Goal: Information Seeking & Learning: Learn about a topic

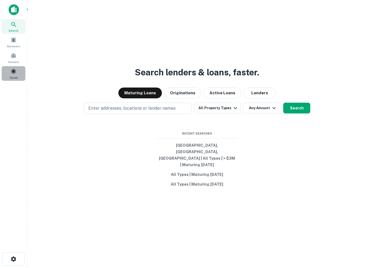
click at [9, 70] on div "Saved" at bounding box center [14, 73] width 24 height 15
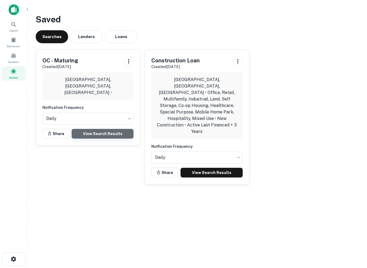
click at [94, 130] on link "View Search Results" at bounding box center [103, 134] width 62 height 10
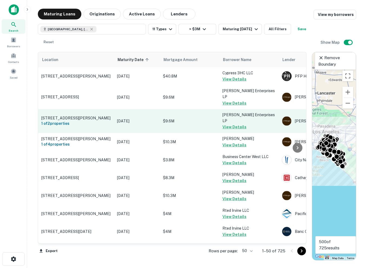
scroll to position [0, 20]
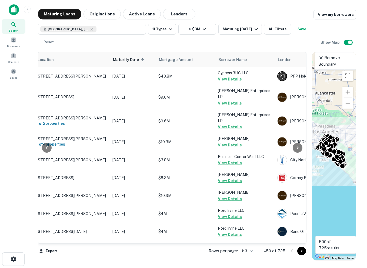
click at [252, 251] on body "Search Borrowers Contacts Saved Maturing Loans Originations Active Loans Lender…" at bounding box center [183, 134] width 367 height 268
click at [251, 258] on li "100" at bounding box center [248, 257] width 16 height 10
type input "***"
click at [300, 251] on icon "Go to next page" at bounding box center [302, 251] width 6 height 6
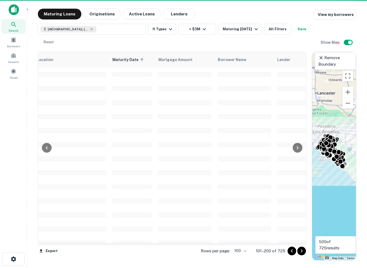
click at [303, 252] on icon "Go to next page" at bounding box center [302, 251] width 6 height 6
click at [303, 251] on icon "Go to next page" at bounding box center [302, 251] width 6 height 6
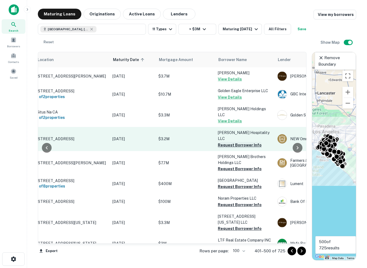
click at [230, 142] on button "Request Borrower Info" at bounding box center [240, 145] width 44 height 6
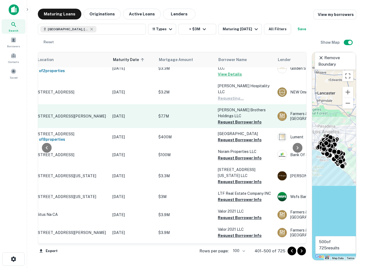
scroll to position [48, 20]
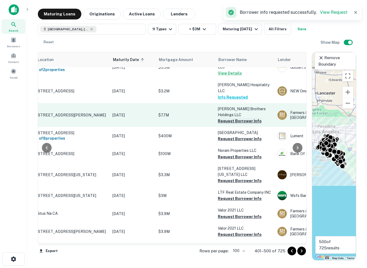
click at [227, 118] on button "Request Borrower Info" at bounding box center [240, 121] width 44 height 6
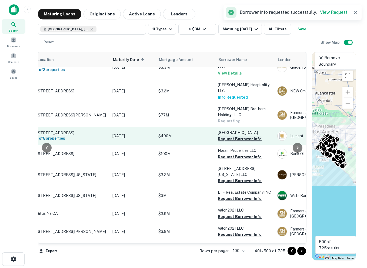
click at [225, 136] on button "Request Borrower Info" at bounding box center [240, 139] width 44 height 6
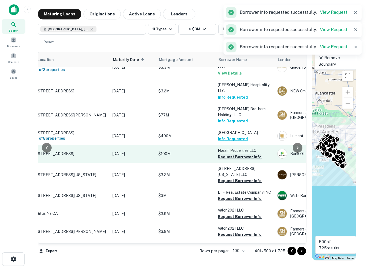
click at [224, 154] on button "Request Borrower Info" at bounding box center [240, 157] width 44 height 6
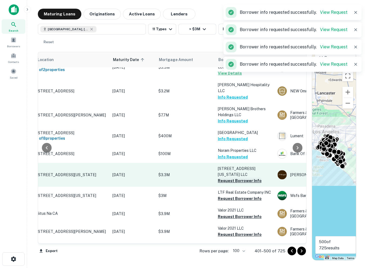
click at [226, 178] on button "Request Borrower Info" at bounding box center [240, 181] width 44 height 6
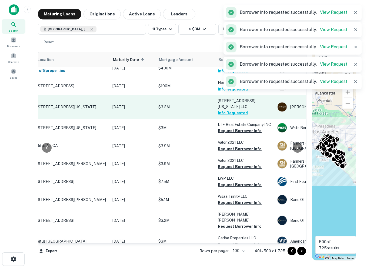
scroll to position [125, 20]
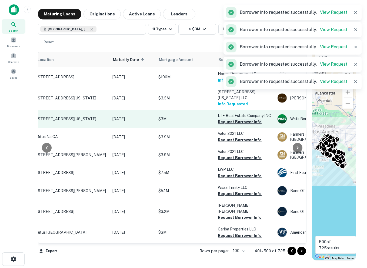
click at [229, 119] on button "Request Borrower Info" at bounding box center [240, 122] width 44 height 6
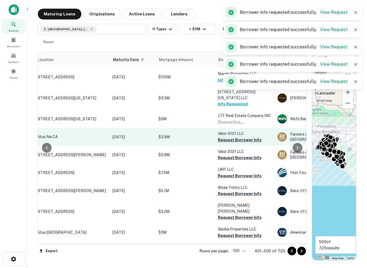
click at [229, 137] on button "Request Borrower Info" at bounding box center [240, 140] width 44 height 6
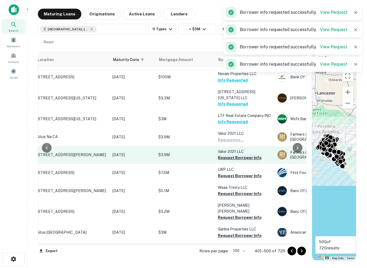
click at [228, 155] on button "Request Borrower Info" at bounding box center [240, 158] width 44 height 6
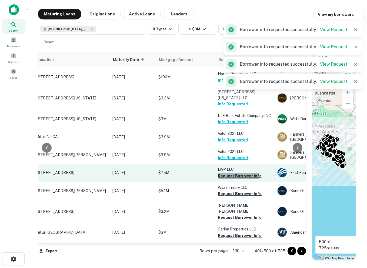
click at [225, 173] on button "Request Borrower Info" at bounding box center [240, 176] width 44 height 6
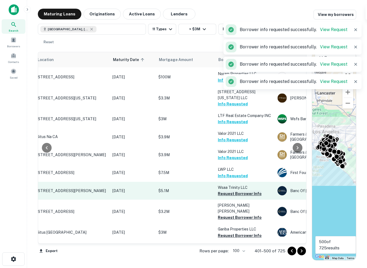
click at [224, 191] on button "Request Borrower Info" at bounding box center [240, 194] width 44 height 6
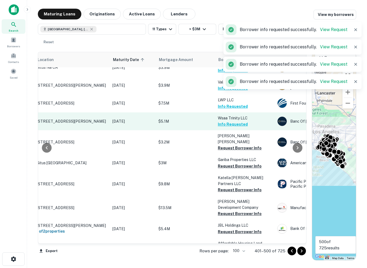
scroll to position [214, 20]
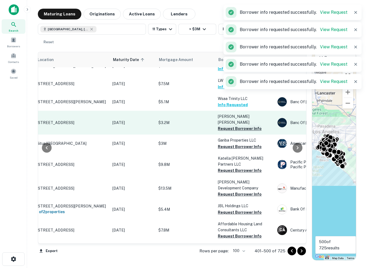
click at [228, 125] on button "Request Borrower Info" at bounding box center [240, 128] width 44 height 6
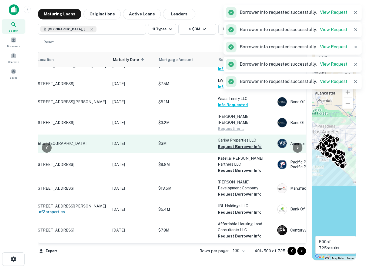
click at [228, 144] on button "Request Borrower Info" at bounding box center [240, 147] width 44 height 6
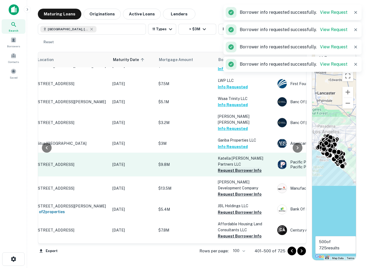
click at [228, 167] on button "Request Borrower Info" at bounding box center [240, 170] width 44 height 6
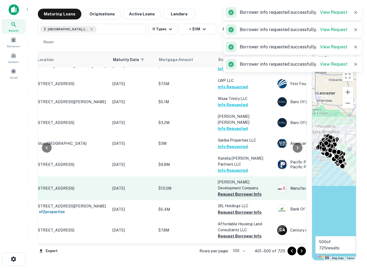
click at [226, 191] on button "Request Borrower Info" at bounding box center [240, 194] width 44 height 6
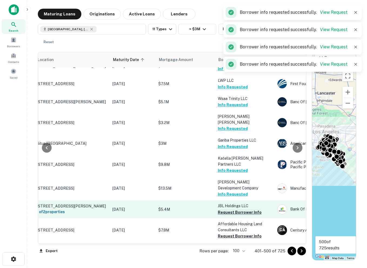
click at [226, 209] on button "Request Borrower Info" at bounding box center [240, 212] width 44 height 6
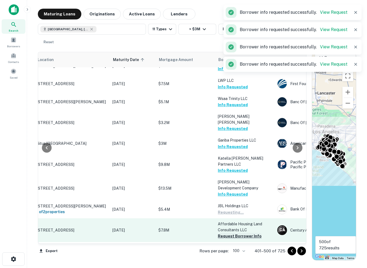
click at [228, 233] on button "Request Borrower Info" at bounding box center [240, 236] width 44 height 6
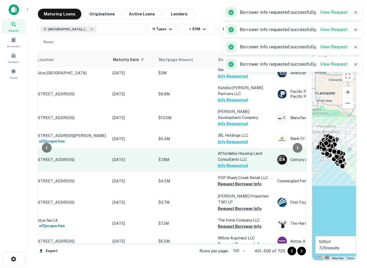
scroll to position [299, 20]
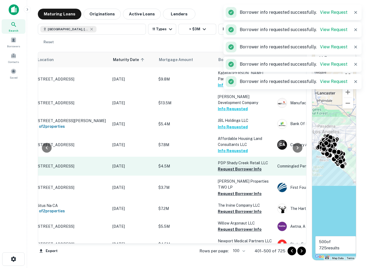
click at [226, 166] on button "Request Borrower Info" at bounding box center [240, 169] width 44 height 6
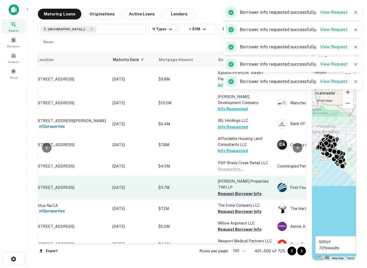
click at [226, 191] on button "Request Borrower Info" at bounding box center [240, 194] width 44 height 6
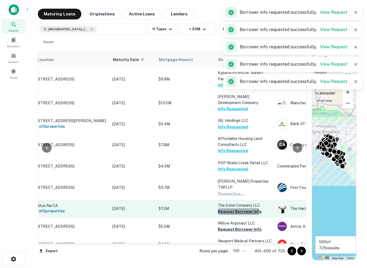
click at [227, 208] on button "Request Borrower Info" at bounding box center [240, 211] width 44 height 6
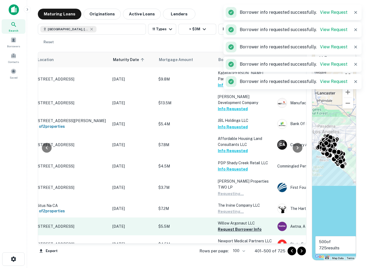
click at [229, 226] on button "Request Borrower Info" at bounding box center [240, 229] width 44 height 6
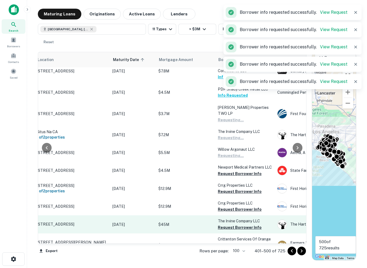
scroll to position [375, 20]
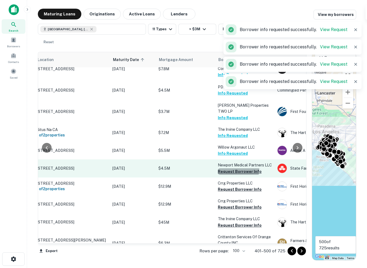
click at [225, 168] on button "Request Borrower Info" at bounding box center [240, 171] width 44 height 6
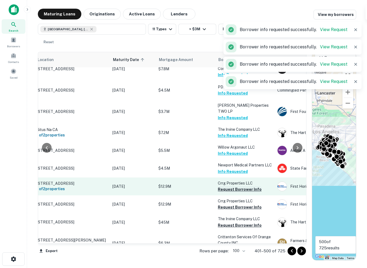
click at [225, 186] on button "Request Borrower Info" at bounding box center [240, 189] width 44 height 6
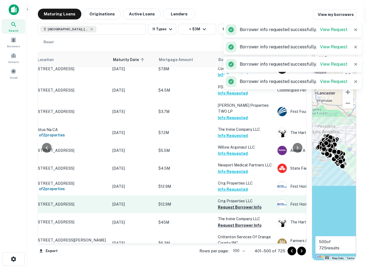
click at [228, 204] on button "Request Borrower Info" at bounding box center [240, 207] width 44 height 6
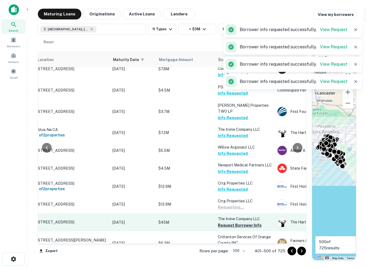
click at [228, 222] on button "Request Borrower Info" at bounding box center [240, 225] width 44 height 6
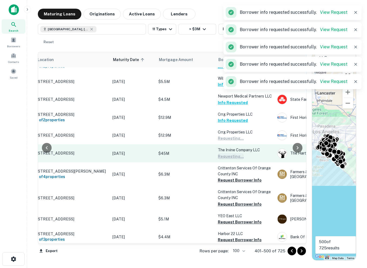
scroll to position [471, 20]
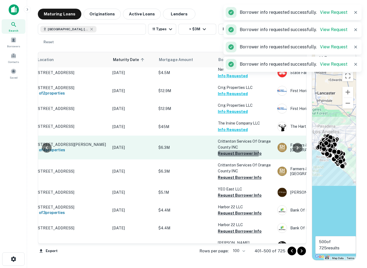
click at [222, 150] on button "Request Borrower Info" at bounding box center [240, 153] width 44 height 6
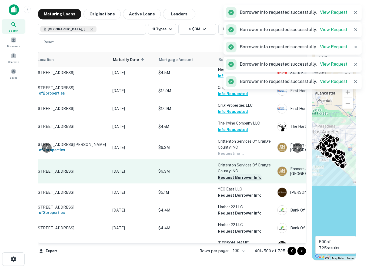
click at [226, 174] on button "Request Borrower Info" at bounding box center [240, 177] width 44 height 6
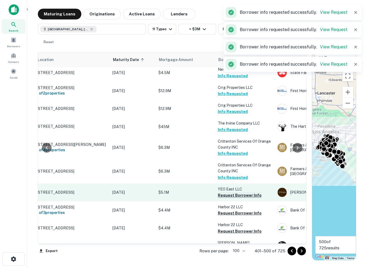
click at [227, 192] on button "Request Borrower Info" at bounding box center [240, 195] width 44 height 6
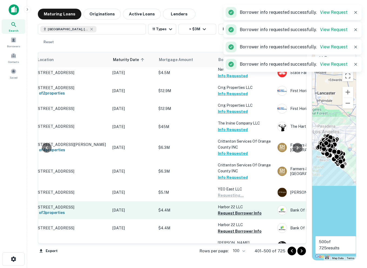
click at [227, 210] on button "Request Borrower Info" at bounding box center [240, 213] width 44 height 6
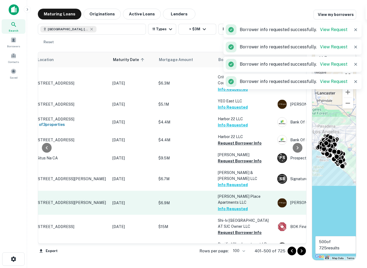
scroll to position [577, 20]
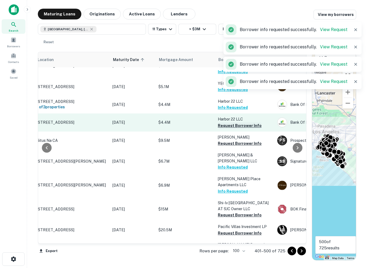
click at [225, 122] on button "Request Borrower Info" at bounding box center [240, 125] width 44 height 6
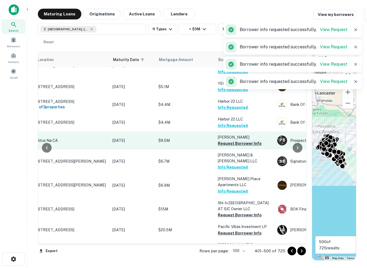
click at [225, 140] on button "Request Borrower Info" at bounding box center [240, 143] width 44 height 6
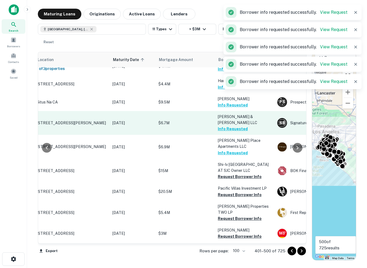
scroll to position [616, 20]
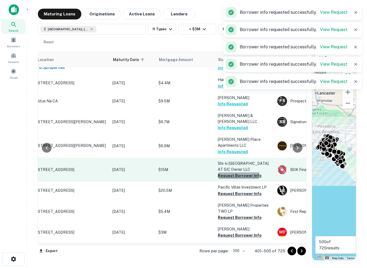
click at [227, 173] on button "Request Borrower Info" at bounding box center [240, 176] width 44 height 6
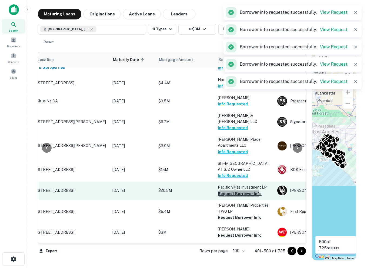
click at [224, 191] on button "Request Borrower Info" at bounding box center [240, 194] width 44 height 6
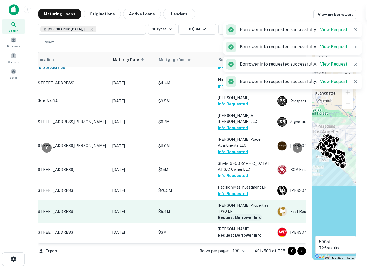
click at [228, 214] on button "Request Borrower Info" at bounding box center [240, 217] width 44 height 6
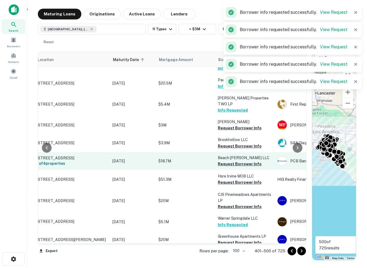
scroll to position [726, 20]
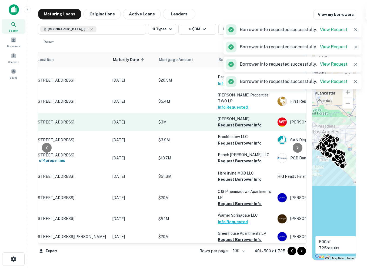
click at [226, 122] on button "Request Borrower Info" at bounding box center [240, 125] width 44 height 6
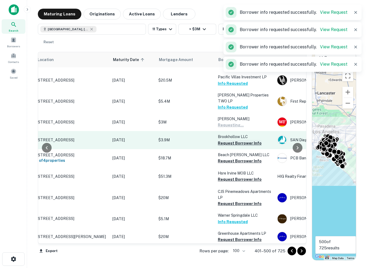
click at [226, 140] on button "Request Borrower Info" at bounding box center [240, 143] width 44 height 6
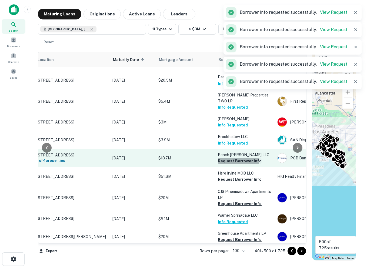
click at [226, 158] on button "Request Borrower Info" at bounding box center [240, 161] width 44 height 6
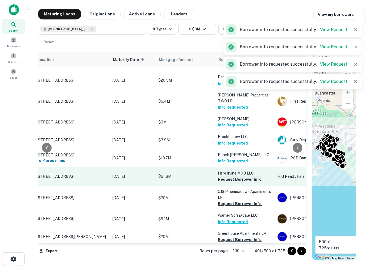
click at [227, 176] on button "Request Borrower Info" at bounding box center [240, 179] width 44 height 6
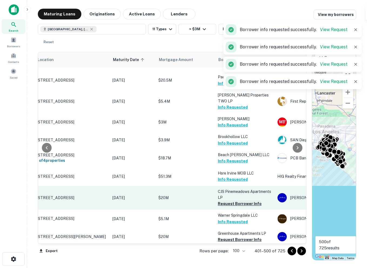
click at [226, 201] on button "Request Borrower Info" at bounding box center [240, 204] width 44 height 6
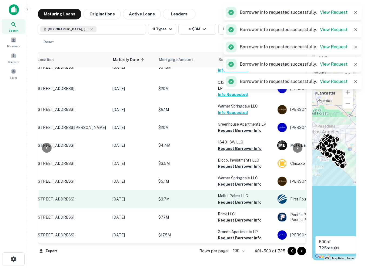
scroll to position [830, 20]
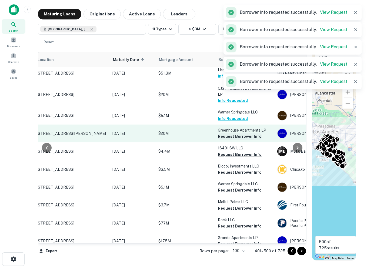
click at [223, 133] on button "Request Borrower Info" at bounding box center [240, 136] width 44 height 6
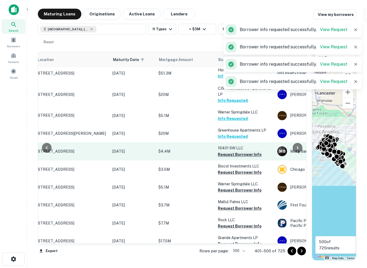
click at [224, 151] on button "Request Borrower Info" at bounding box center [240, 154] width 44 height 6
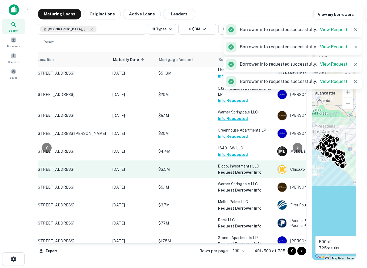
click at [226, 169] on button "Request Borrower Info" at bounding box center [240, 172] width 44 height 6
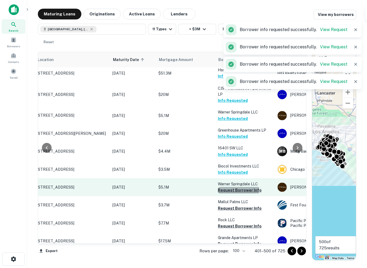
click at [228, 187] on button "Request Borrower Info" at bounding box center [240, 190] width 44 height 6
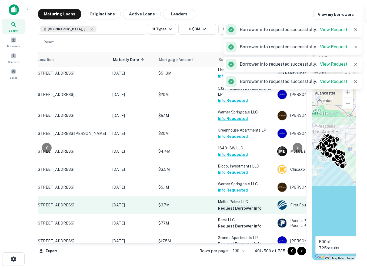
click at [230, 205] on button "Request Borrower Info" at bounding box center [240, 208] width 44 height 6
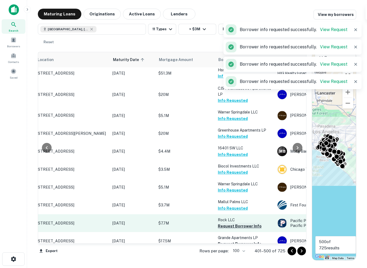
click at [231, 223] on button "Request Borrower Info" at bounding box center [240, 226] width 44 height 6
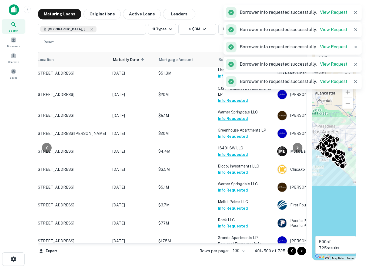
click at [230, 259] on button "Request Borrower Info" at bounding box center [240, 262] width 44 height 6
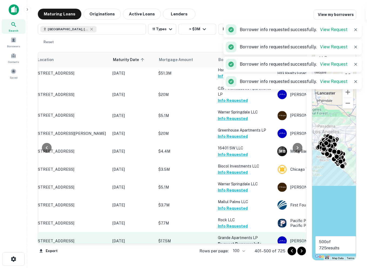
click at [229, 241] on button "Request Borrower Info" at bounding box center [240, 244] width 44 height 6
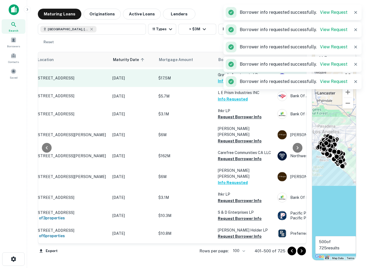
scroll to position [993, 20]
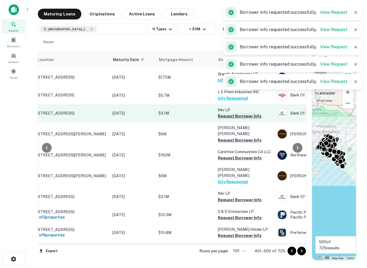
click at [219, 113] on button "Request Borrower Info" at bounding box center [240, 116] width 44 height 6
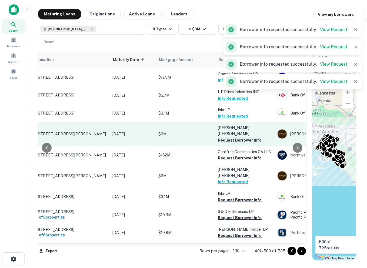
click at [221, 137] on button "Request Borrower Info" at bounding box center [240, 140] width 44 height 6
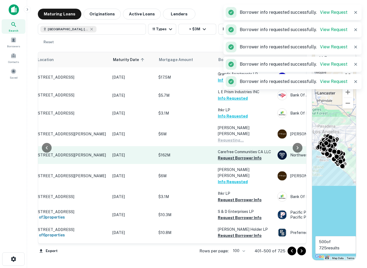
click at [222, 155] on button "Request Borrower Info" at bounding box center [240, 158] width 44 height 6
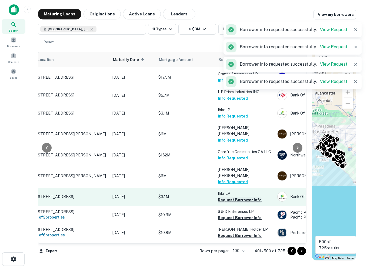
click at [227, 197] on button "Request Borrower Info" at bounding box center [240, 200] width 44 height 6
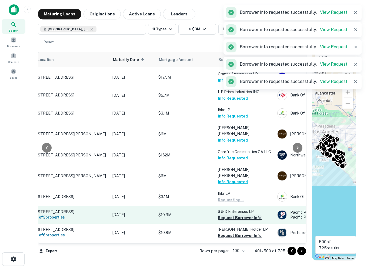
click at [227, 215] on button "Request Borrower Info" at bounding box center [240, 218] width 44 height 6
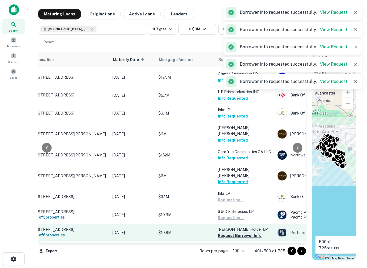
click at [228, 233] on button "Request Borrower Info" at bounding box center [240, 236] width 44 height 6
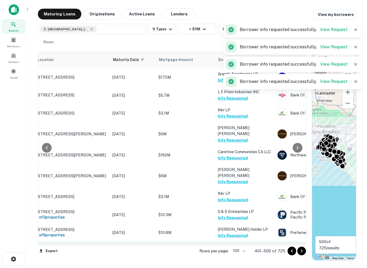
click at [230, 251] on button "Request Borrower Info" at bounding box center [240, 254] width 44 height 6
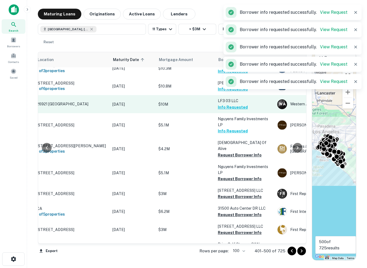
scroll to position [1145, 20]
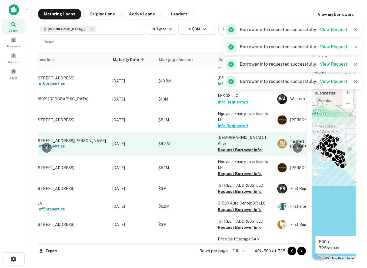
click at [221, 147] on button "Request Borrower Info" at bounding box center [240, 150] width 44 height 6
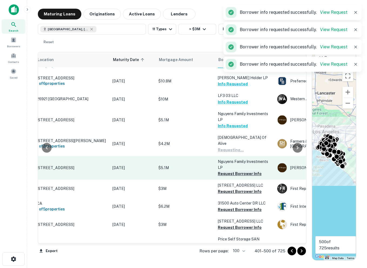
click at [224, 171] on button "Request Borrower Info" at bounding box center [240, 174] width 44 height 6
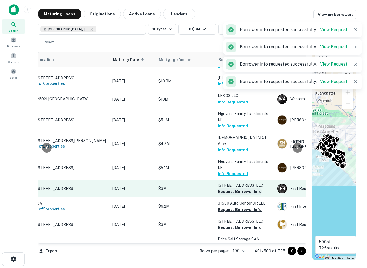
click at [228, 188] on button "Request Borrower Info" at bounding box center [240, 191] width 44 height 6
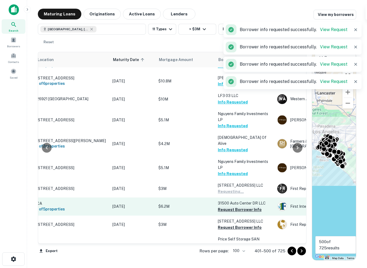
click at [228, 207] on button "Request Borrower Info" at bounding box center [240, 210] width 44 height 6
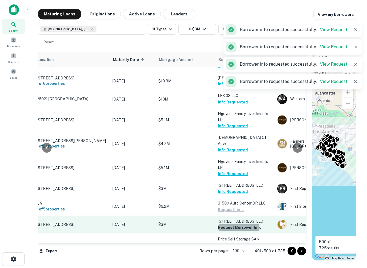
click at [229, 224] on button "Request Borrower Info" at bounding box center [240, 227] width 44 height 6
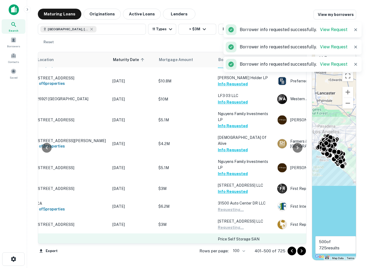
click at [228, 236] on p "Price Self Storage SAN [PERSON_NAME] Capistrano L" at bounding box center [245, 245] width 54 height 18
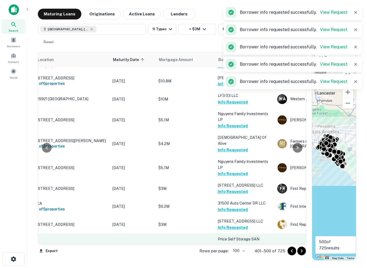
click at [228, 254] on button "Request Borrower Info" at bounding box center [240, 257] width 44 height 6
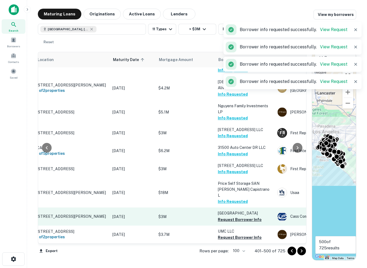
scroll to position [1214, 20]
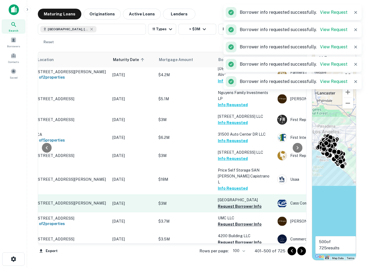
click at [227, 203] on button "Request Borrower Info" at bounding box center [240, 206] width 44 height 6
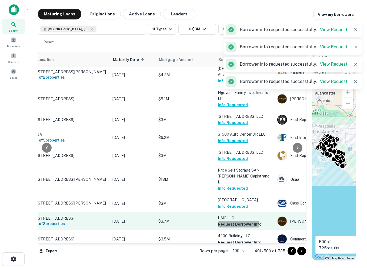
click at [227, 221] on button "Request Borrower Info" at bounding box center [240, 224] width 44 height 6
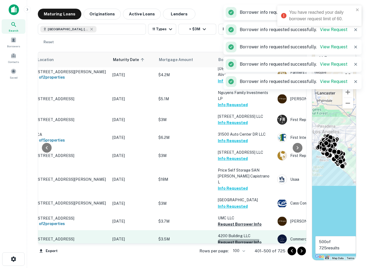
click at [225, 239] on button "Request Borrower Info" at bounding box center [240, 242] width 44 height 6
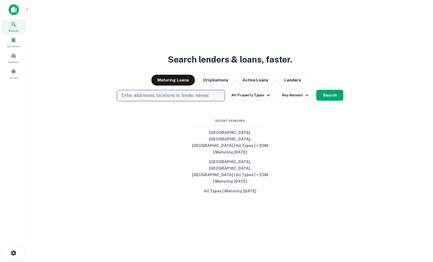
click at [144, 99] on p "Enter addresses, locations or lender names" at bounding box center [164, 95] width 87 height 6
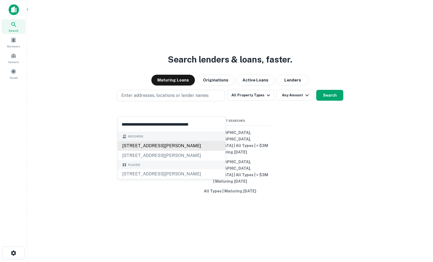
type input "**********"
click at [327, 101] on button "Search" at bounding box center [329, 95] width 27 height 11
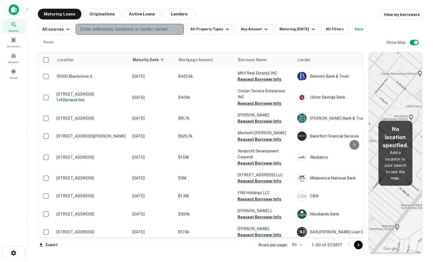
click at [101, 27] on p "Enter addresses, locations or lender names" at bounding box center [123, 29] width 87 height 6
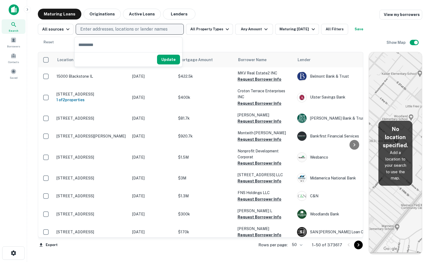
type input "**********"
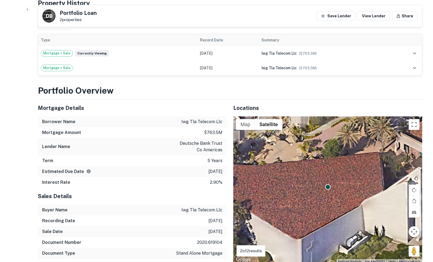
scroll to position [629, 0]
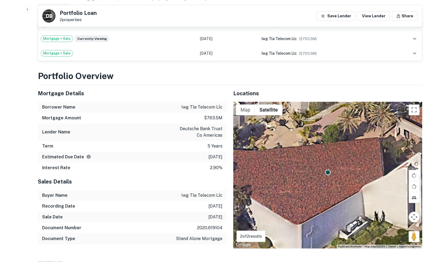
click at [187, 104] on p "iwg tla telecom llc" at bounding box center [201, 107] width 41 height 6
click at [195, 112] on div "Mortgage Amount $763.5m" at bounding box center [132, 117] width 189 height 11
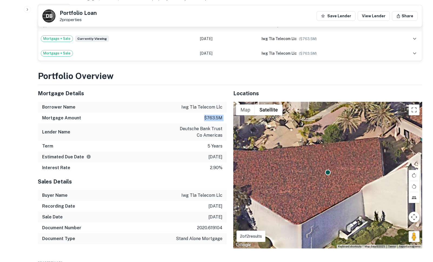
click at [195, 112] on div "Mortgage Amount $763.5m" at bounding box center [132, 117] width 189 height 11
click at [200, 112] on div "Mortgage Amount $763.5m" at bounding box center [132, 117] width 189 height 11
click at [197, 125] on p "deutsche bank trust co americas" at bounding box center [198, 131] width 49 height 13
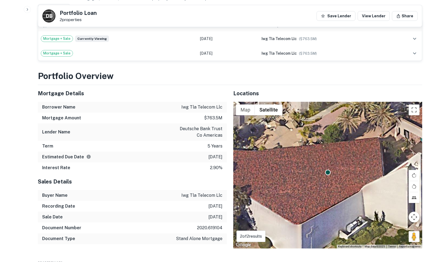
click at [193, 141] on div "Term 5 years" at bounding box center [132, 146] width 189 height 11
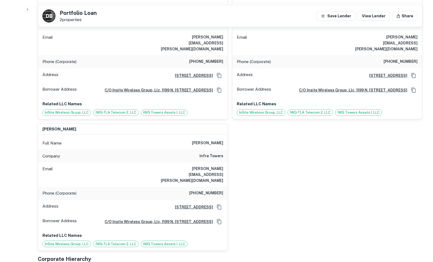
scroll to position [0, 0]
